Goal: Task Accomplishment & Management: Use online tool/utility

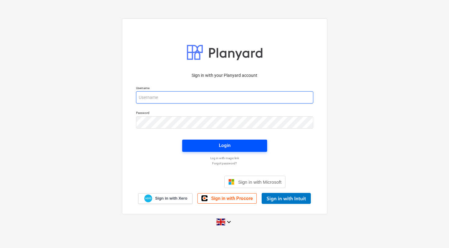
type input "[EMAIL_ADDRESS][DOMAIN_NAME]"
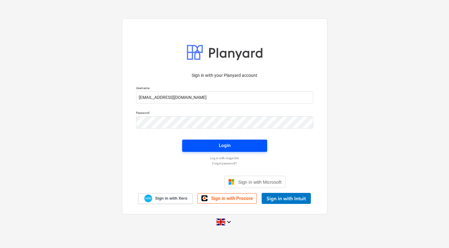
click at [230, 151] on button "Login" at bounding box center [224, 145] width 85 height 12
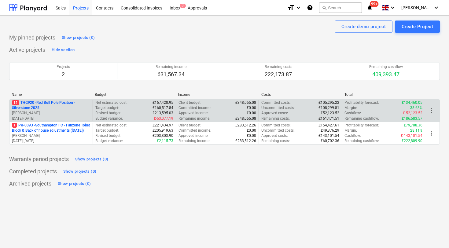
click at [56, 104] on p "11 THG920 - Red Bull Pole Position - Silverstone 2025" at bounding box center [51, 105] width 78 height 10
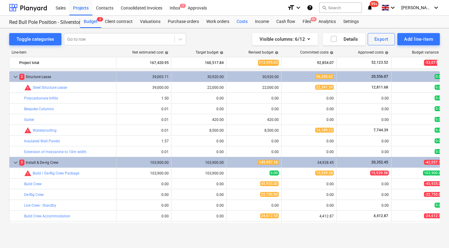
click at [241, 21] on div "Costs" at bounding box center [242, 22] width 18 height 12
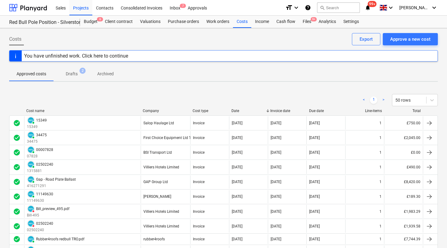
click at [39, 50] on div "You have unfinished work. Click here to continue" at bounding box center [223, 55] width 429 height 11
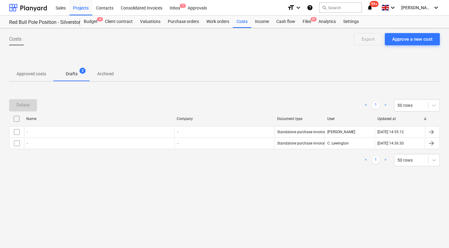
click at [33, 72] on p "Approved costs" at bounding box center [32, 74] width 30 height 6
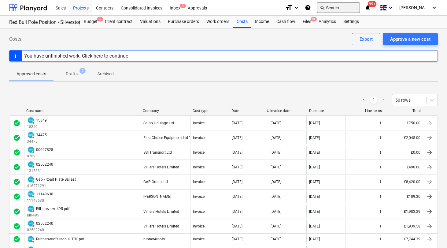
click at [343, 9] on button "search Search" at bounding box center [338, 7] width 43 height 10
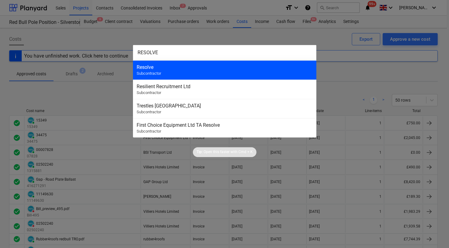
type input "RESOLVE"
click at [175, 71] on div "Resolve Subcontractor" at bounding box center [224, 69] width 183 height 19
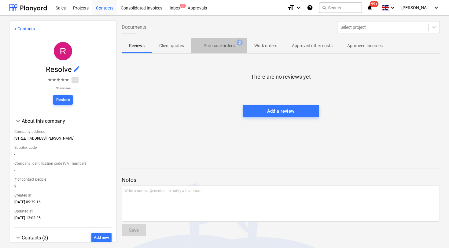
click at [224, 48] on p "Purchase orders" at bounding box center [219, 46] width 31 height 6
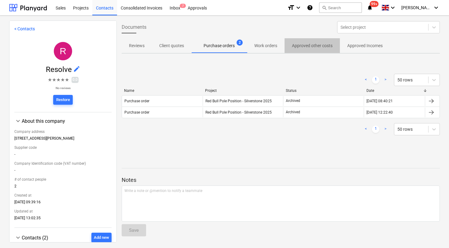
click at [317, 49] on span "Approved other costs" at bounding box center [312, 46] width 55 height 10
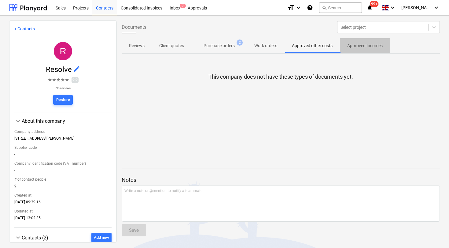
click at [354, 47] on p "Approved Incomes" at bounding box center [364, 46] width 35 height 6
click at [276, 45] on p "Work orders" at bounding box center [265, 46] width 23 height 6
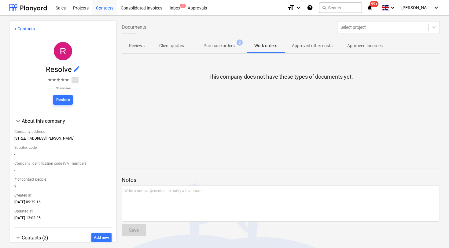
click at [238, 47] on span "Purchase orders 2" at bounding box center [219, 46] width 41 height 6
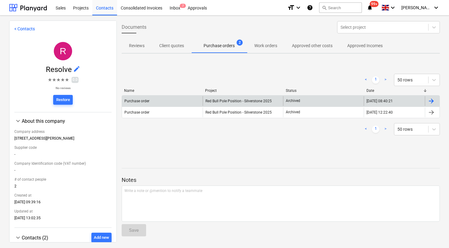
click at [232, 99] on span "Red Bull Pole Position - Silverstone 2025" at bounding box center [239, 101] width 66 height 4
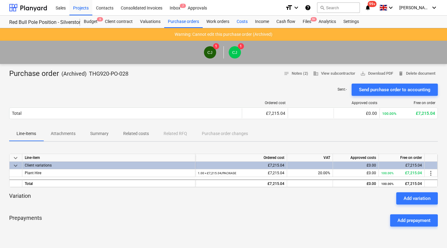
click at [242, 21] on div "Costs" at bounding box center [242, 22] width 18 height 12
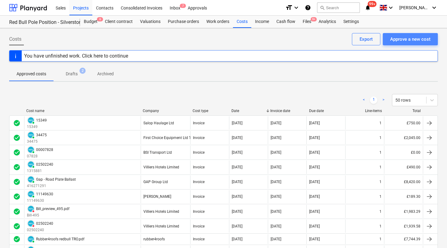
click at [411, 38] on div "Approve a new cost" at bounding box center [410, 39] width 40 height 8
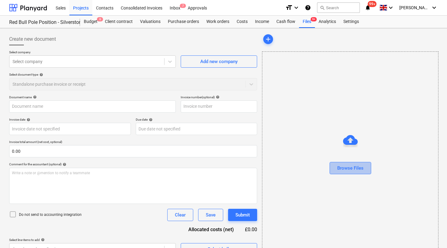
click at [355, 170] on div "Browse Files" at bounding box center [350, 168] width 26 height 8
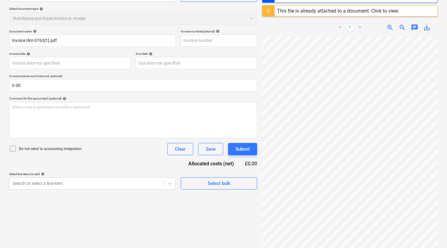
type input "INV-0763"
type input "[DATE]"
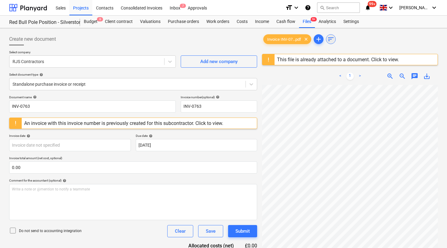
click at [333, 41] on span "sort" at bounding box center [330, 38] width 7 height 7
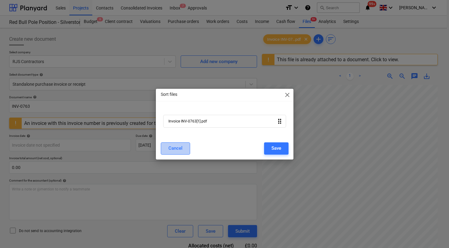
click at [179, 146] on div "Cancel" at bounding box center [176, 148] width 14 height 8
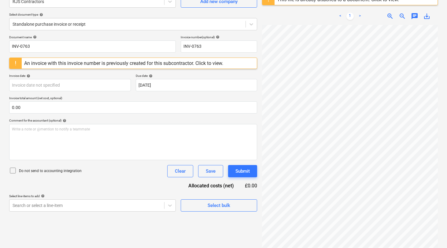
scroll to position [72, 0]
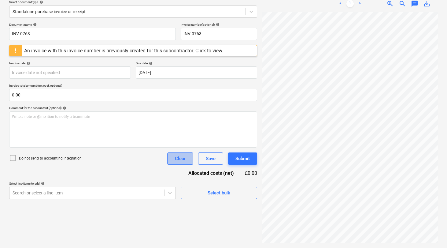
click at [186, 159] on button "Clear" at bounding box center [180, 158] width 26 height 12
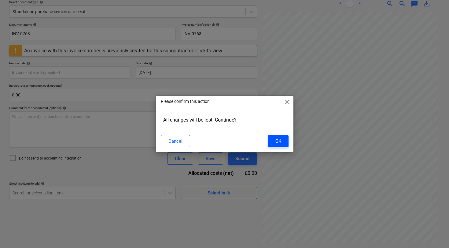
click at [282, 143] on button "OK" at bounding box center [278, 141] width 20 height 12
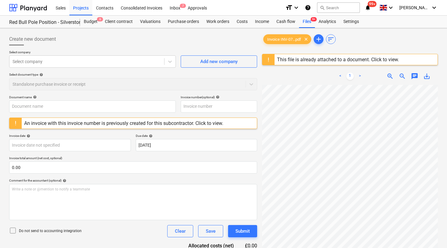
scroll to position [0, 9]
click at [241, 22] on div "Costs" at bounding box center [242, 22] width 18 height 12
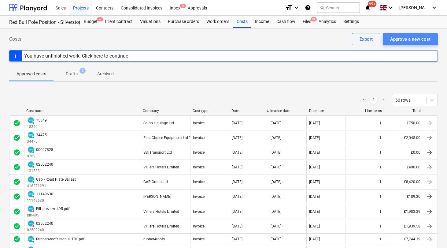
click at [391, 41] on div "Approve a new cost" at bounding box center [410, 39] width 40 height 8
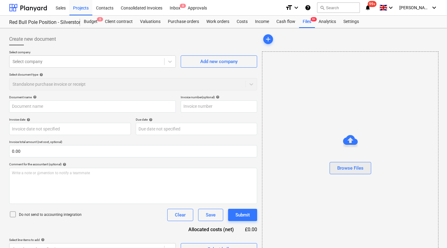
click at [350, 165] on div "Browse Files" at bounding box center [350, 168] width 26 height 8
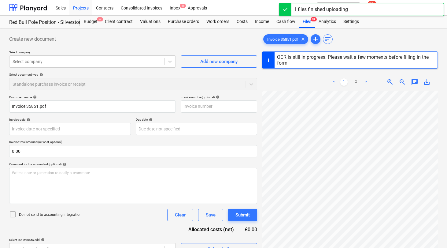
scroll to position [31, 0]
type input "35851"
type input "[DATE]"
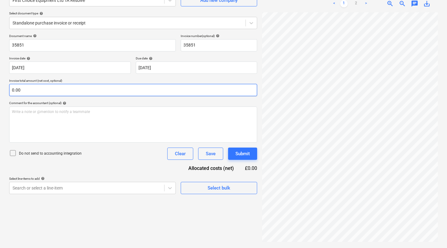
scroll to position [31, 0]
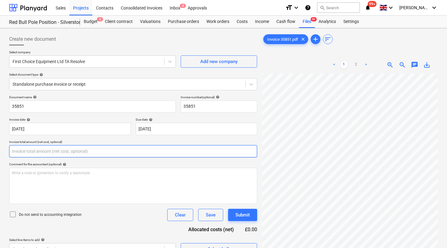
click at [97, 151] on input "text" at bounding box center [133, 151] width 248 height 12
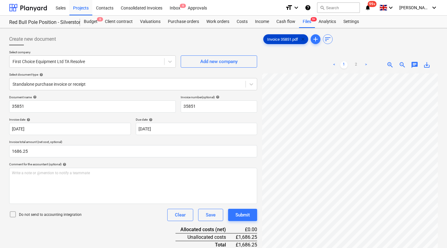
type input "1,686.25"
click at [303, 40] on span "clear" at bounding box center [302, 38] width 7 height 7
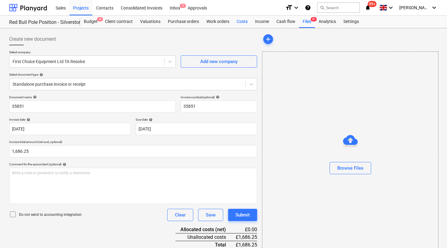
click at [240, 22] on div "Costs" at bounding box center [242, 22] width 18 height 12
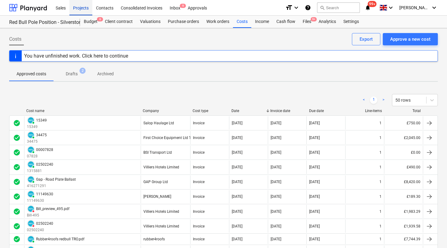
click at [74, 8] on div "Projects" at bounding box center [80, 8] width 23 height 16
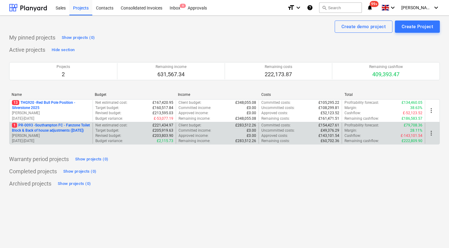
click at [39, 127] on p "1 PR-0093 - Southampton FC - Fanzone Toilet Block & Back of house adjustments (…" at bounding box center [51, 128] width 78 height 10
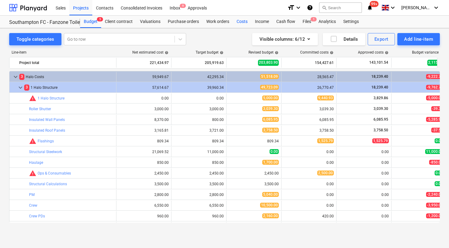
click at [244, 19] on div "Costs" at bounding box center [242, 22] width 18 height 12
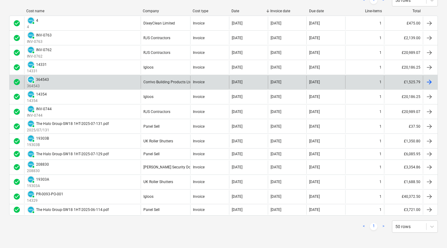
scroll to position [85, 0]
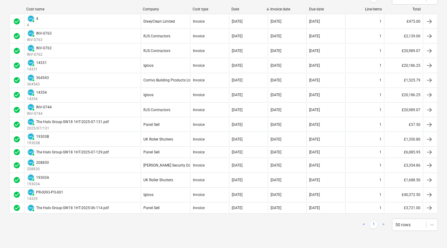
click at [384, 223] on link ">" at bounding box center [383, 224] width 7 height 7
click at [384, 224] on link ">" at bounding box center [383, 224] width 7 height 7
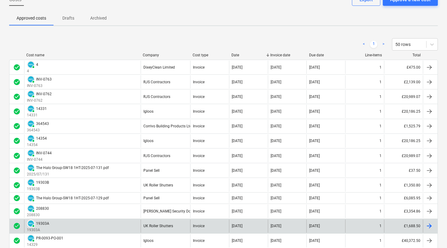
scroll to position [40, 0]
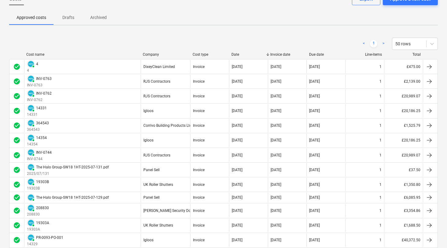
click at [384, 44] on link ">" at bounding box center [383, 43] width 7 height 7
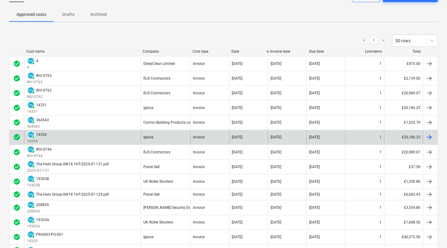
scroll to position [0, 0]
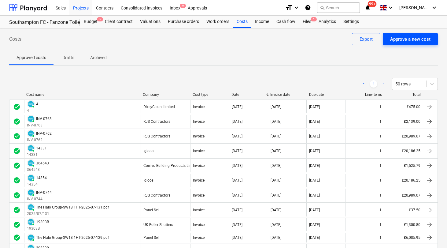
click at [407, 37] on div "Approve a new cost" at bounding box center [410, 39] width 40 height 8
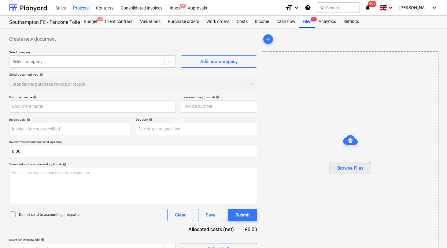
click at [352, 169] on div "Browse Files" at bounding box center [350, 168] width 26 height 8
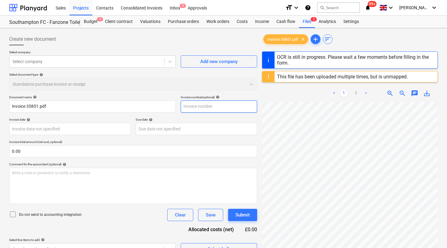
click at [213, 106] on input "text" at bounding box center [219, 106] width 76 height 12
type input "35851"
type input "[DATE]"
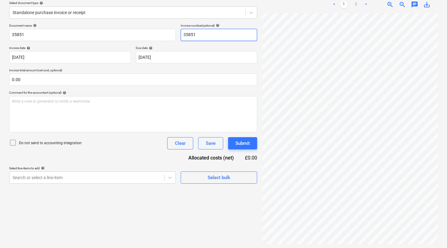
scroll to position [17, 1]
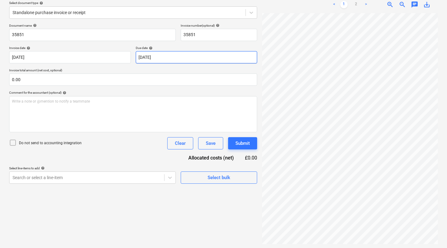
click at [149, 57] on body "Sales Projects Contacts Consolidated Invoices Inbox 9 Approvals format_size key…" at bounding box center [223, 52] width 447 height 248
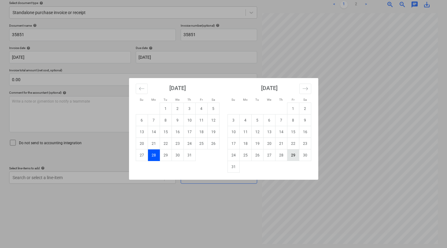
click at [296, 157] on td "29" at bounding box center [293, 155] width 12 height 12
type input "[DATE]"
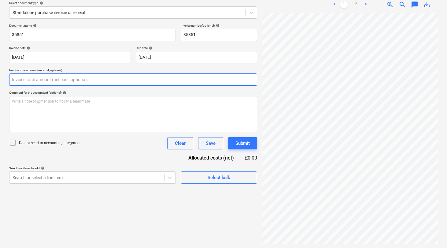
click at [65, 77] on input "text" at bounding box center [133, 79] width 248 height 12
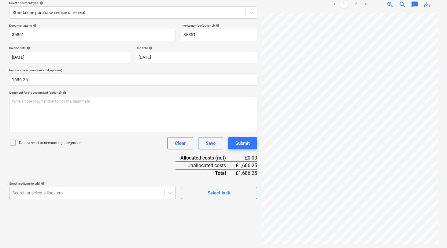
type input "1,686.25"
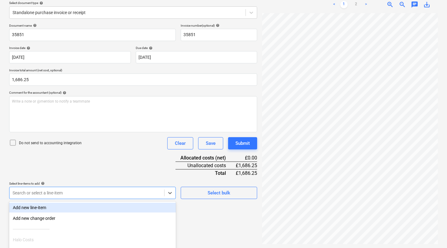
scroll to position [118, 0]
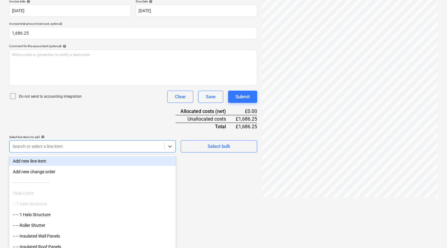
click at [69, 130] on body "Sales Projects Contacts Consolidated Invoices Inbox 9 Approvals format_size key…" at bounding box center [223, 6] width 447 height 248
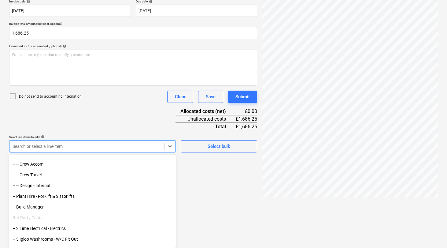
scroll to position [184, 0]
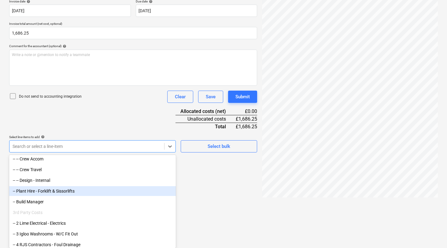
click at [83, 192] on div "-- Plant Hire - Forklift & Sissorlifts" at bounding box center [92, 191] width 167 height 10
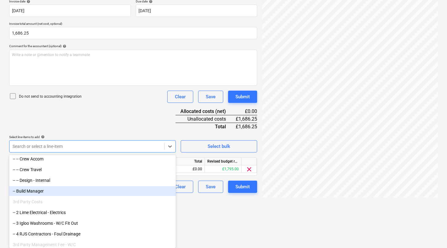
click at [220, 130] on html "Sales Projects Contacts Consolidated Invoices Inbox 9 Approvals format_size key…" at bounding box center [223, 6] width 447 height 248
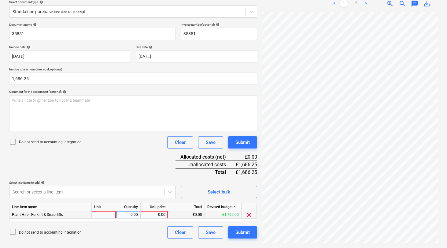
click at [106, 214] on div at bounding box center [104, 215] width 24 height 8
type input "PACKAGE"
type input "1686.25"
click at [243, 233] on div "Submit" at bounding box center [242, 232] width 14 height 8
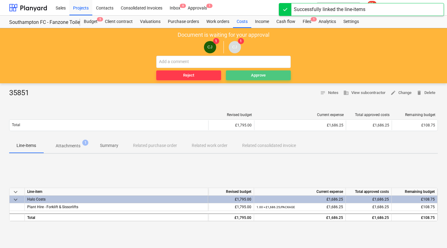
click at [257, 79] on button "Approve" at bounding box center [258, 75] width 65 height 10
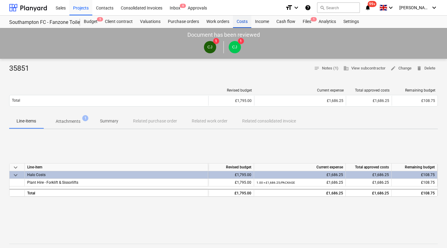
click at [243, 24] on div "Costs" at bounding box center [242, 22] width 18 height 12
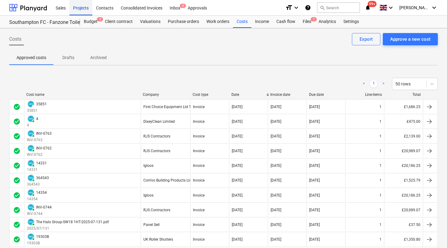
click at [82, 7] on div "Projects" at bounding box center [80, 8] width 23 height 16
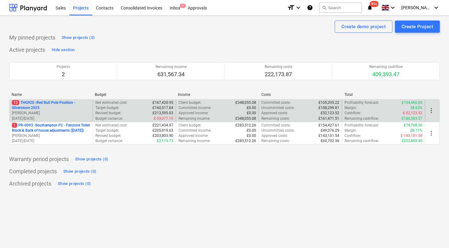
click at [45, 106] on p "13 THG920 - Red Bull Pole Position - Silverstone 2025" at bounding box center [51, 105] width 78 height 10
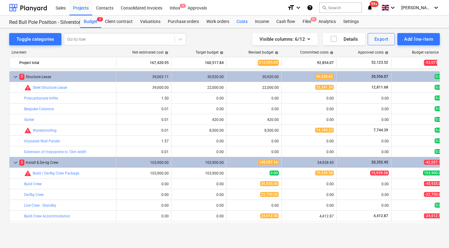
click at [244, 22] on div "Costs" at bounding box center [242, 22] width 18 height 12
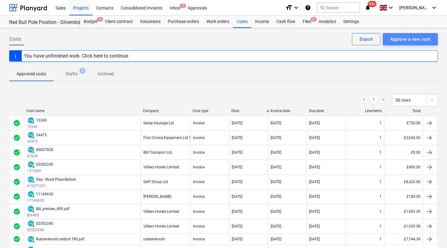
click at [401, 40] on div "Approve a new cost" at bounding box center [410, 39] width 40 height 8
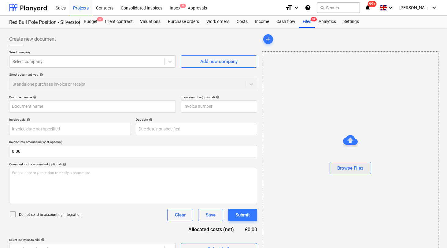
click at [346, 170] on div "Browse Files" at bounding box center [350, 168] width 26 height 8
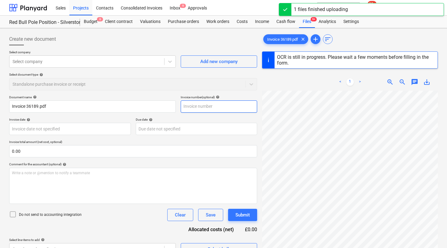
type input "36189"
type input "[DATE]"
click at [209, 104] on input "36189" at bounding box center [219, 106] width 76 height 12
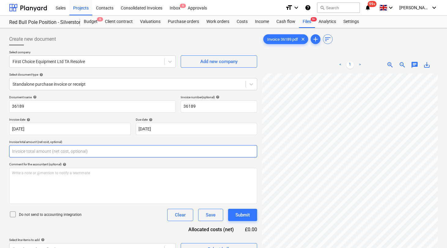
click at [88, 152] on input "text" at bounding box center [133, 151] width 248 height 12
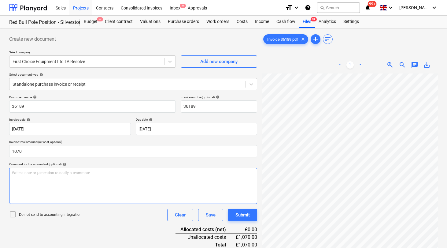
type input "1,070.00"
click at [110, 171] on p "Write a note or @mention to notify a teammate [PERSON_NAME]" at bounding box center [133, 172] width 243 height 5
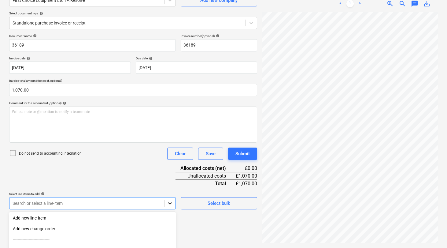
scroll to position [118, 0]
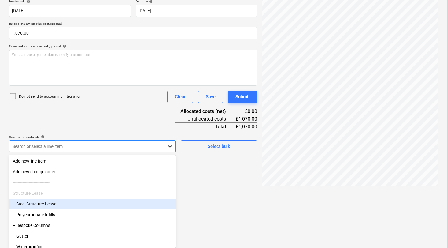
click at [167, 130] on body "Sales Projects Contacts Consolidated Invoices Inbox 9 Approvals format_size key…" at bounding box center [223, 6] width 447 height 248
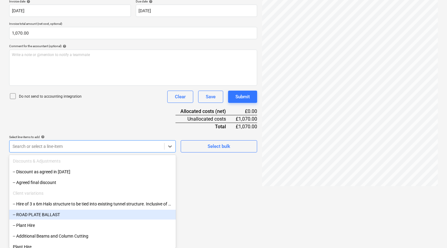
scroll to position [369, 0]
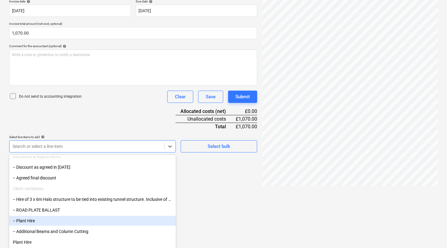
click at [128, 220] on div "-- Plant Hire" at bounding box center [92, 221] width 167 height 10
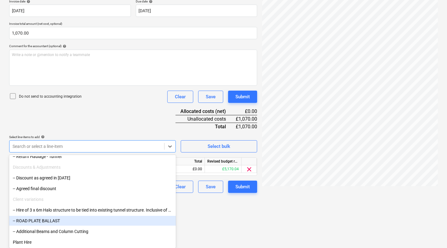
scroll to position [358, 0]
click at [235, 130] on html "Sales Projects Contacts Consolidated Invoices Inbox 9 Approvals format_size key…" at bounding box center [223, 6] width 447 height 248
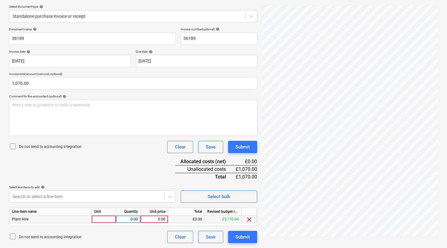
click at [108, 218] on div at bounding box center [104, 219] width 24 height 8
type input "PACKAGE"
type input "1070"
click at [106, 232] on div "Do not send to accounting integration Clear Save Submit" at bounding box center [133, 237] width 248 height 12
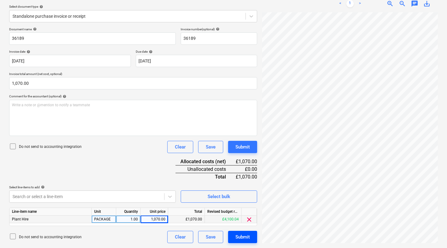
click at [242, 239] on div "Submit" at bounding box center [242, 237] width 14 height 8
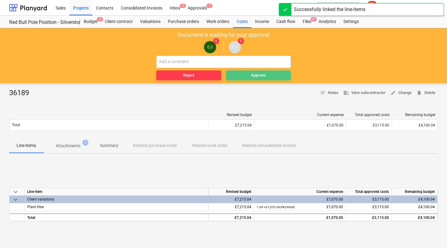
click at [261, 78] on div "Approve" at bounding box center [258, 75] width 15 height 7
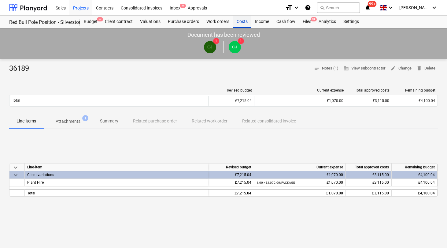
click at [245, 22] on div "Costs" at bounding box center [242, 22] width 18 height 12
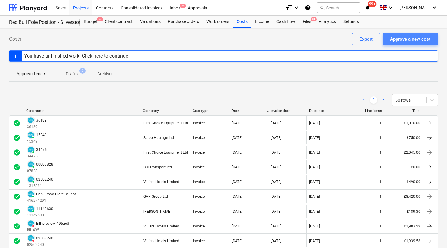
click at [420, 41] on div "Approve a new cost" at bounding box center [410, 39] width 40 height 8
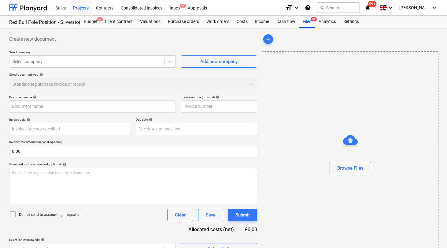
click at [362, 176] on div at bounding box center [350, 176] width 176 height 5
click at [357, 171] on div "Browse Files" at bounding box center [350, 168] width 26 height 8
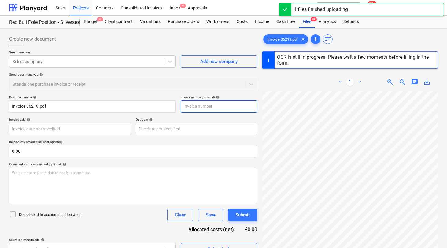
click at [200, 106] on input "text" at bounding box center [219, 106] width 76 height 12
click at [192, 163] on div "Comment for the accountant (optional) help" at bounding box center [133, 164] width 248 height 4
type input "36219"
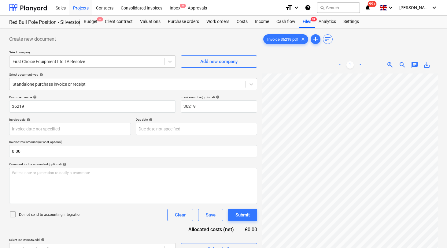
click at [98, 138] on div "Document name help 36219 Invoice number (optional) help 36219 Invoice date help…" at bounding box center [133, 175] width 248 height 160
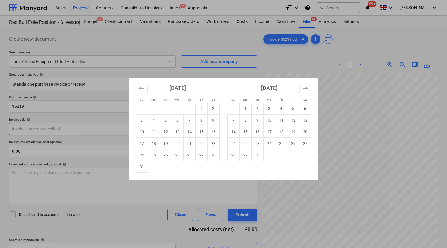
click at [95, 125] on body "Sales Projects Contacts Consolidated Invoices Inbox 9 Approvals format_size key…" at bounding box center [223, 124] width 447 height 248
click at [165, 119] on td "5" at bounding box center [166, 120] width 12 height 12
type input "[DATE]"
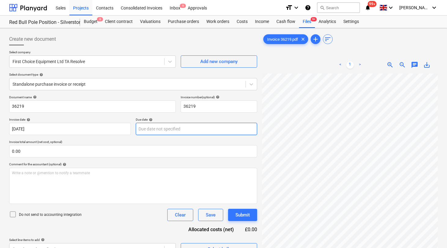
click at [192, 129] on body "Sales Projects Contacts Consolidated Invoices Inbox 9 Approvals format_size key…" at bounding box center [223, 124] width 447 height 248
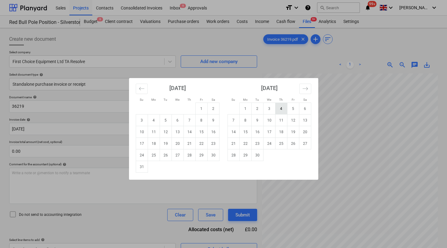
click at [283, 110] on td "4" at bounding box center [281, 109] width 12 height 12
type input "[DATE]"
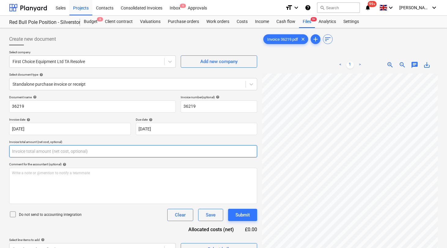
click at [98, 152] on input "text" at bounding box center [133, 151] width 248 height 12
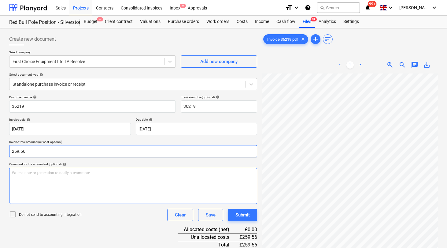
type input "259.56"
click at [118, 179] on div "Write a note or @mention to notify a teammate [PERSON_NAME]" at bounding box center [133, 186] width 248 height 36
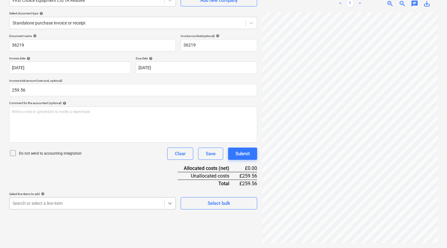
scroll to position [118, 0]
click at [171, 187] on body "Sales Projects Contacts Consolidated Invoices Inbox 9 Approvals format_size key…" at bounding box center [223, 63] width 447 height 248
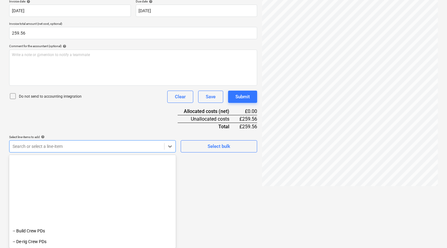
scroll to position [369, 0]
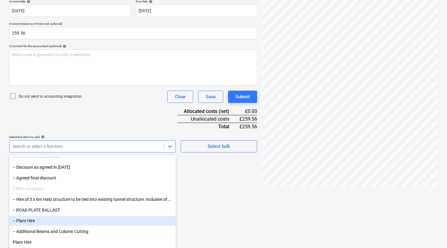
click at [114, 217] on div "-- Plant Hire" at bounding box center [92, 221] width 167 height 10
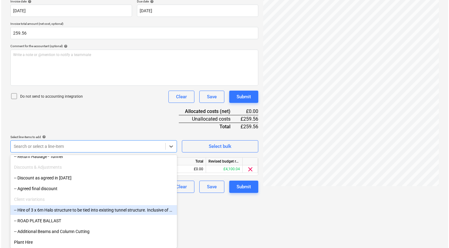
scroll to position [68, 0]
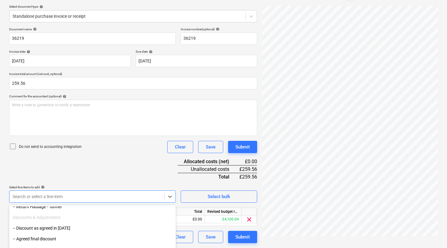
click at [229, 180] on html "Sales Projects Contacts Consolidated Invoices Inbox 9 Approvals format_size key…" at bounding box center [223, 56] width 447 height 248
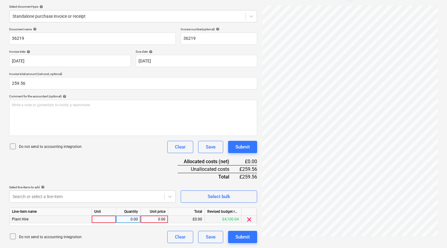
click at [105, 218] on div at bounding box center [104, 219] width 24 height 8
type input "PACKAGE"
type input "259.56"
click at [124, 234] on div "Do not send to accounting integration Clear Save Submit" at bounding box center [133, 237] width 248 height 12
click at [246, 236] on div "Submit" at bounding box center [242, 237] width 14 height 8
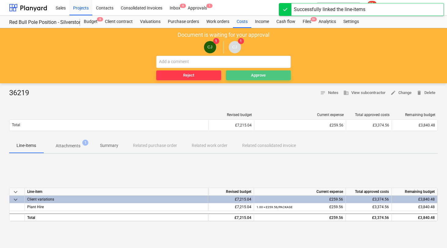
click at [259, 77] on div "Approve" at bounding box center [258, 75] width 15 height 7
